Goal: Find specific page/section: Find specific page/section

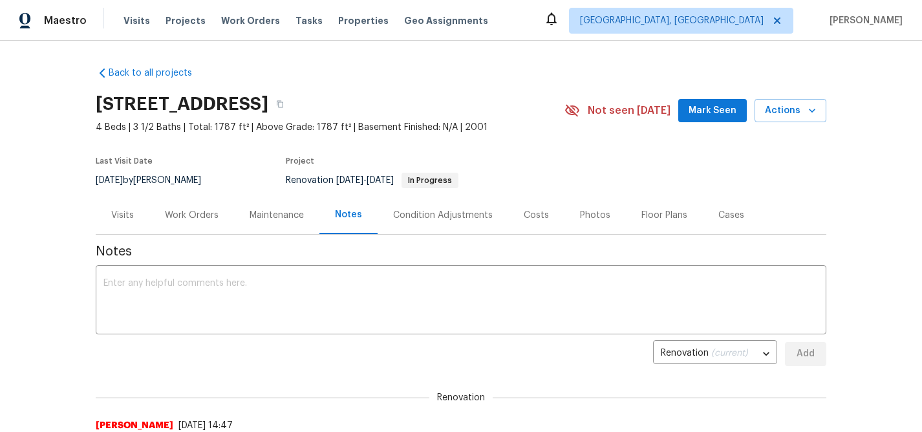
scroll to position [3, 0]
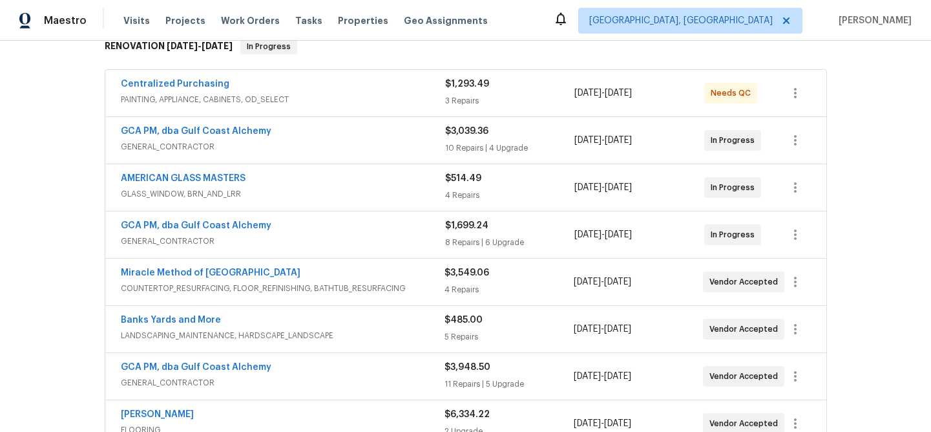
scroll to position [222, 0]
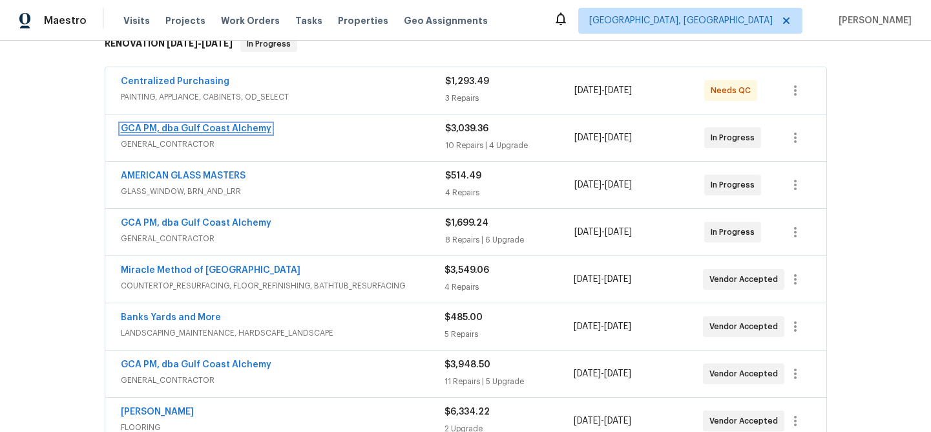
click at [178, 127] on link "GCA PM, dba Gulf Coast Alchemy" at bounding box center [196, 128] width 151 height 9
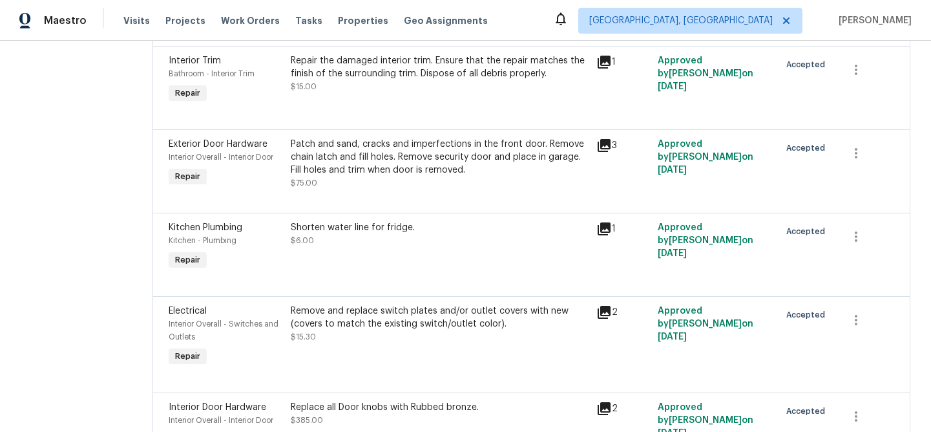
scroll to position [478, 0]
